Goal: Communication & Community: Answer question/provide support

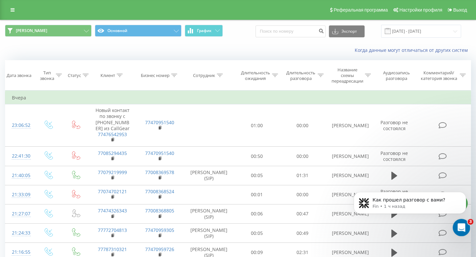
click at [457, 222] on div "Открыть службу сообщений Intercom" at bounding box center [460, 227] width 22 height 22
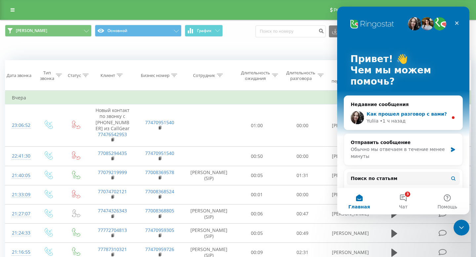
click at [405, 120] on div "Yuliia • 1 ч назад" at bounding box center [406, 121] width 81 height 7
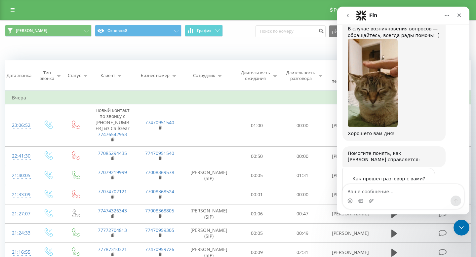
scroll to position [560, 0]
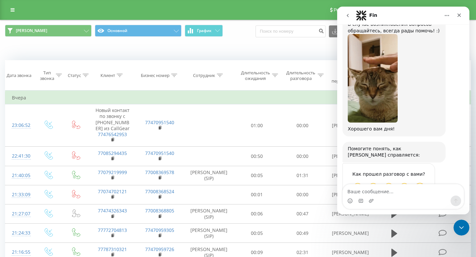
click at [420, 181] on div "Великолепно" at bounding box center [420, 190] width 10 height 19
click at [420, 181] on span "Великолепно" at bounding box center [420, 187] width 12 height 12
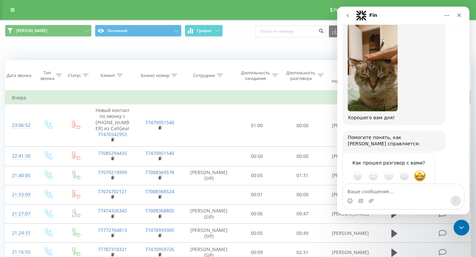
scroll to position [578, 0]
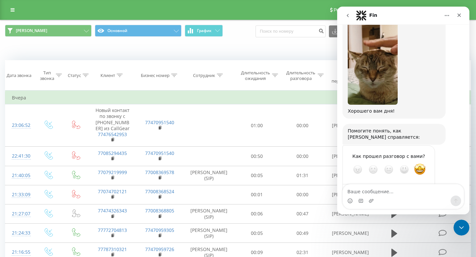
click at [396, 186] on textarea "Расскажите подробнее" at bounding box center [382, 193] width 69 height 14
type textarea "Как всегда отлично"
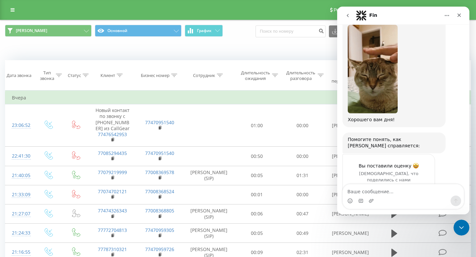
click at [348, 16] on icon "go back" at bounding box center [347, 15] width 5 height 5
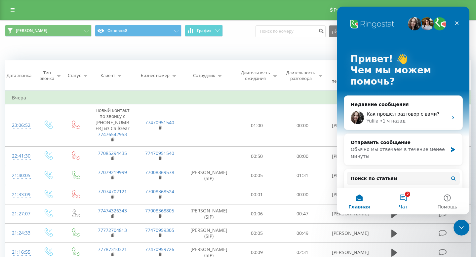
click at [398, 194] on button "2 Чат" at bounding box center [403, 201] width 44 height 26
